Goal: Entertainment & Leisure: Consume media (video, audio)

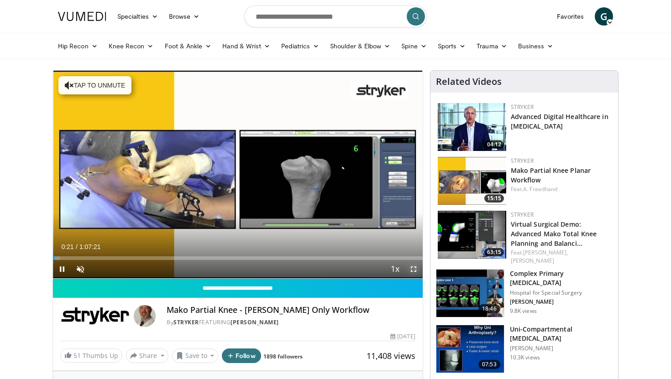
click at [411, 271] on span "Video Player" at bounding box center [413, 269] width 18 height 18
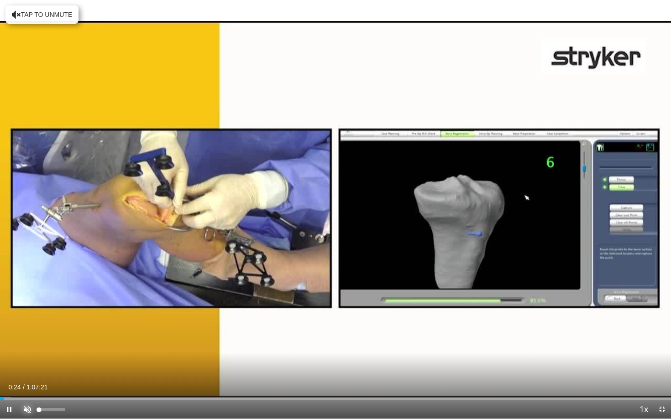
click at [26, 379] on span "Video Player" at bounding box center [27, 410] width 18 height 18
click at [68, 379] on div "100%" at bounding box center [52, 410] width 32 height 18
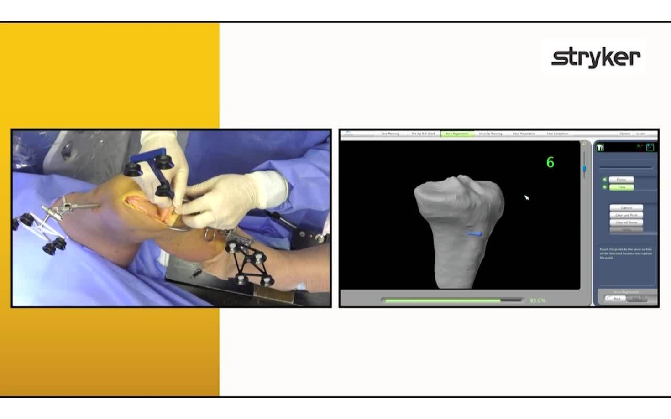
click at [496, 306] on div "10 seconds Tap to unmute" at bounding box center [335, 209] width 671 height 419
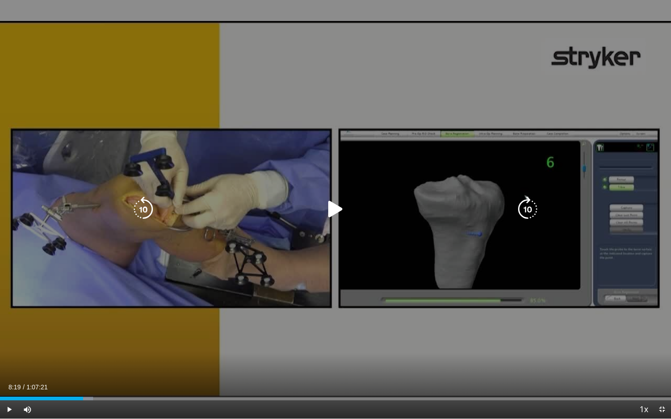
click at [324, 216] on icon "Video Player" at bounding box center [336, 210] width 26 height 26
click at [241, 288] on div "10 seconds Tap to unmute" at bounding box center [335, 209] width 671 height 419
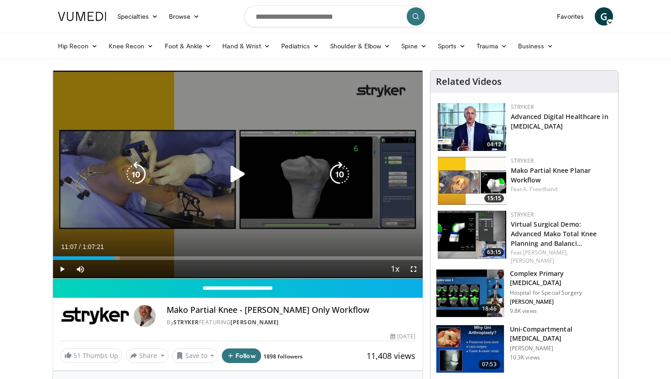
click at [228, 178] on icon "Video Player" at bounding box center [238, 175] width 26 height 26
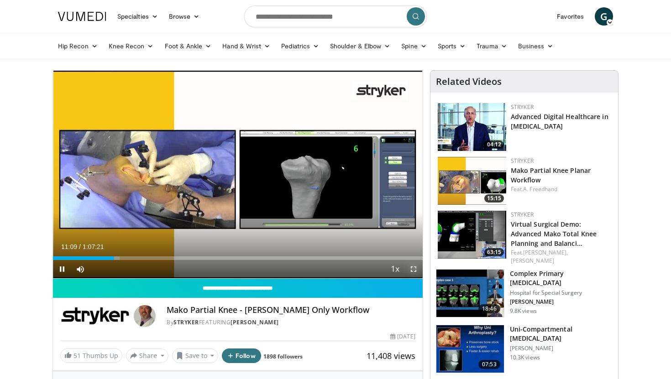
click at [412, 272] on span "Video Player" at bounding box center [413, 269] width 18 height 18
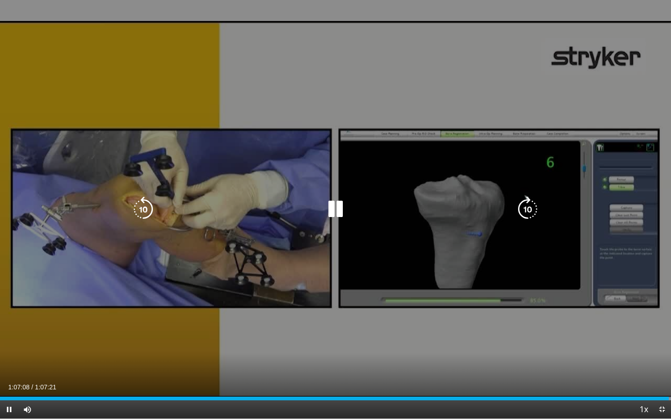
click at [348, 215] on div "Video Player" at bounding box center [335, 209] width 402 height 18
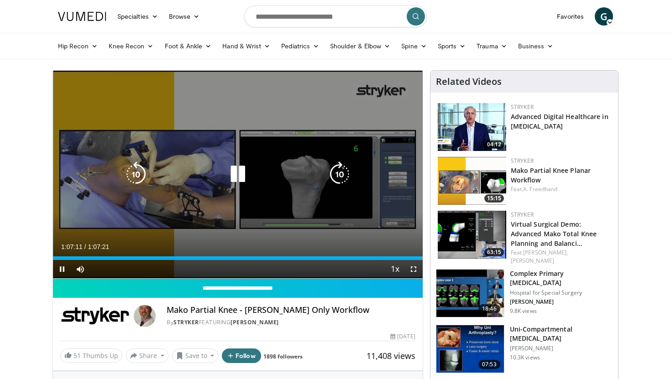
click at [237, 174] on icon "Video Player" at bounding box center [238, 175] width 26 height 26
